Goal: Information Seeking & Learning: Learn about a topic

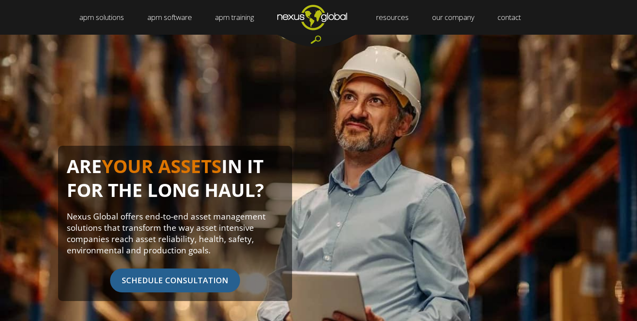
click at [164, 110] on div "ARE YOUR ASSETS IN IT FOR THE LONG HAUL? Nexus Global offers end-to-end asset m…" at bounding box center [318, 193] width 637 height 317
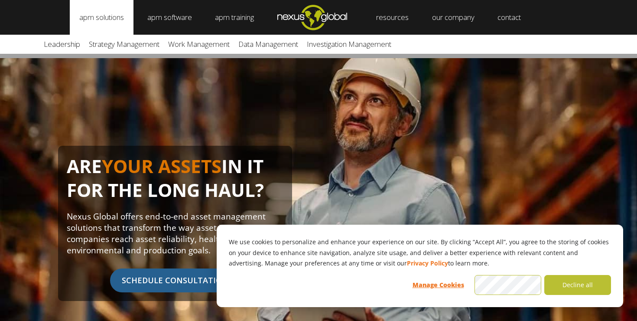
click at [112, 19] on link "apm solutions" at bounding box center [102, 17] width 64 height 35
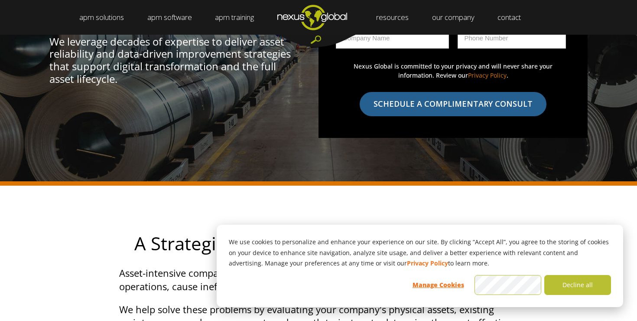
scroll to position [185, 0]
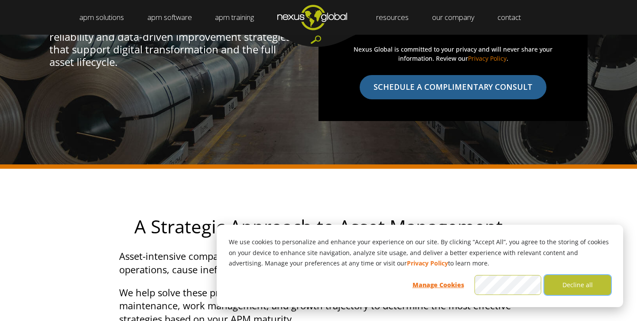
click at [567, 289] on button "Decline all" at bounding box center [577, 285] width 67 height 20
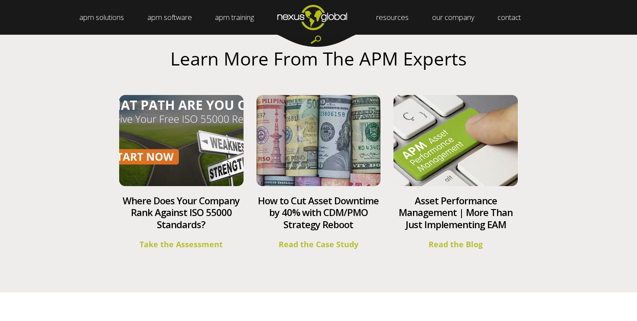
scroll to position [2173, 0]
